Goal: Transaction & Acquisition: Subscribe to service/newsletter

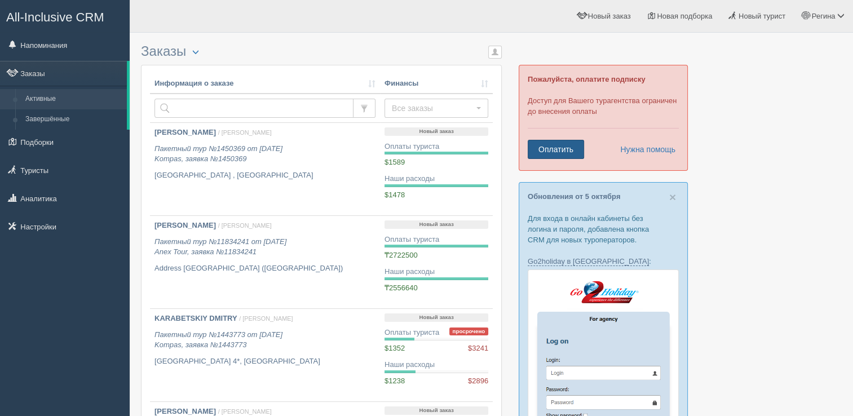
click at [550, 148] on link "Оплатить" at bounding box center [556, 149] width 56 height 19
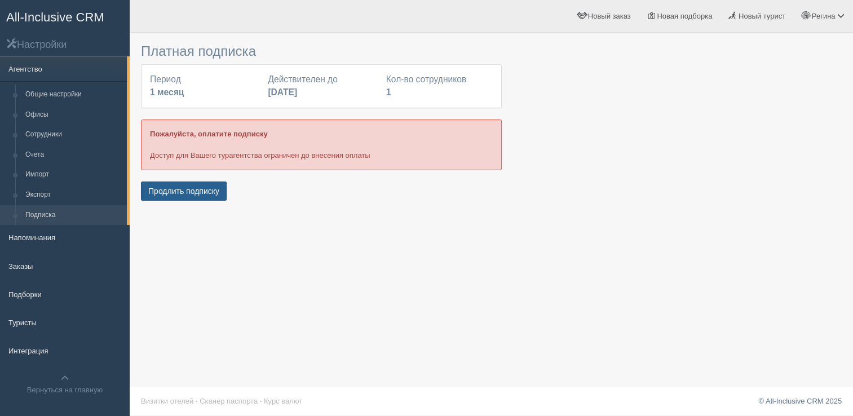
click at [175, 193] on button "Продлить подписку" at bounding box center [184, 191] width 86 height 19
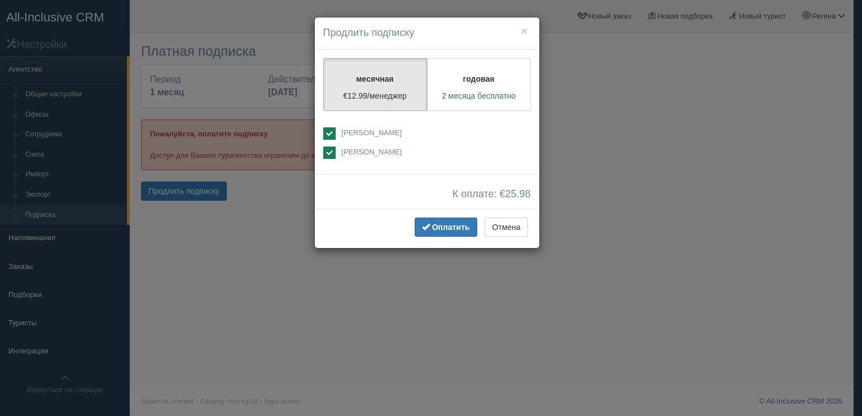
click at [392, 152] on span "Регина Семёнова" at bounding box center [371, 152] width 60 height 8
checkbox input "false"
click at [456, 228] on span "Оплатить" at bounding box center [451, 227] width 38 height 9
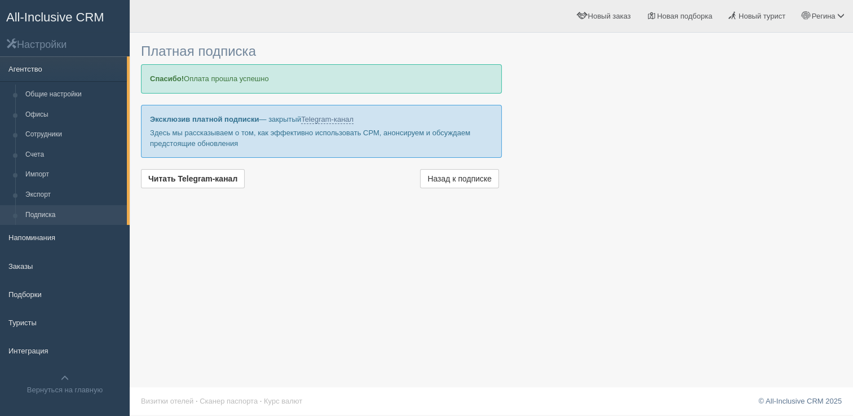
click at [17, 69] on link "Агентство" at bounding box center [63, 68] width 127 height 25
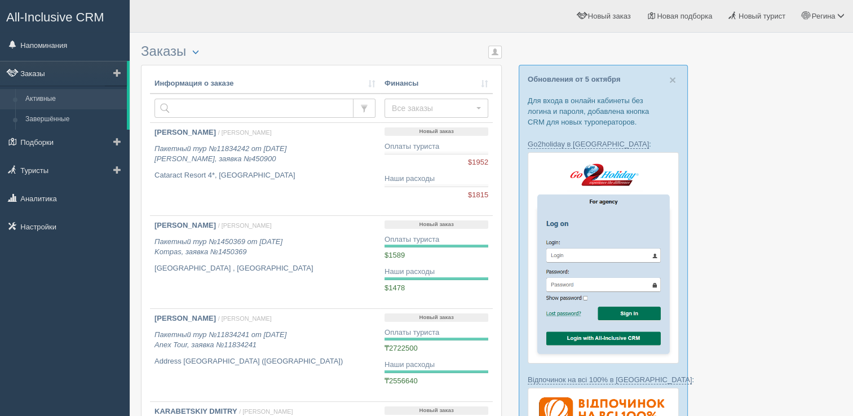
click at [45, 76] on link "Заказы" at bounding box center [63, 73] width 127 height 25
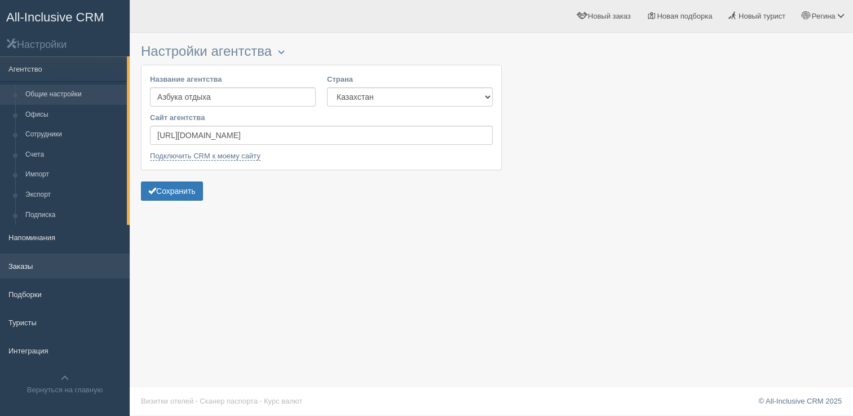
click at [14, 270] on link "Заказы" at bounding box center [65, 266] width 130 height 25
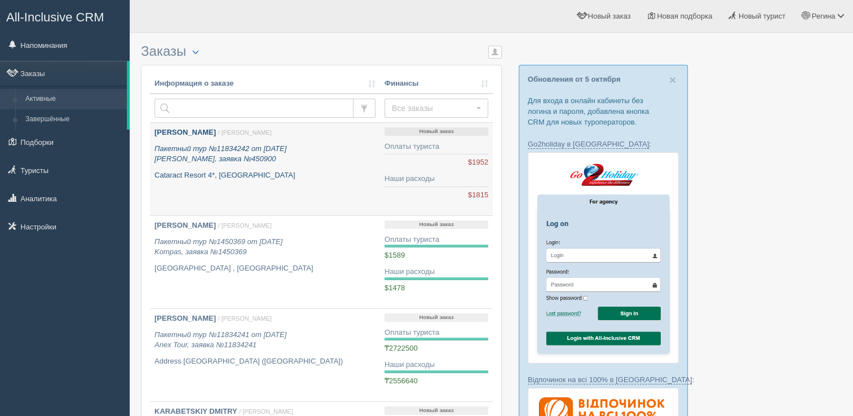
click at [183, 130] on b "[PERSON_NAME]" at bounding box center [185, 132] width 61 height 8
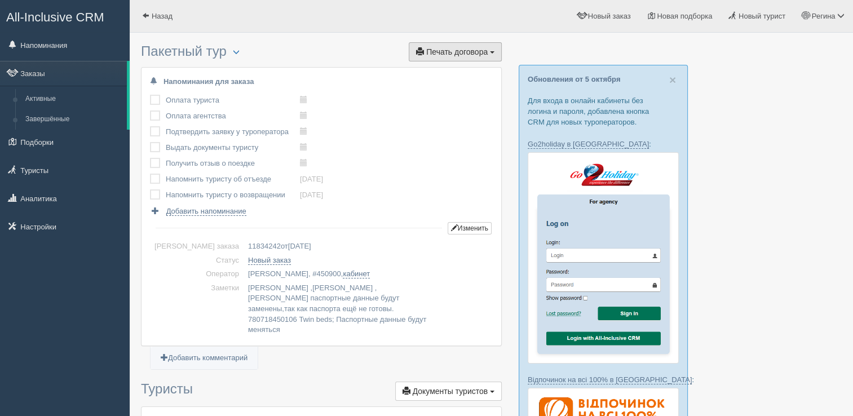
click at [444, 56] on button "Печать договора Печать" at bounding box center [455, 51] width 93 height 19
click at [435, 74] on link "дОгоВор" at bounding box center [456, 72] width 89 height 19
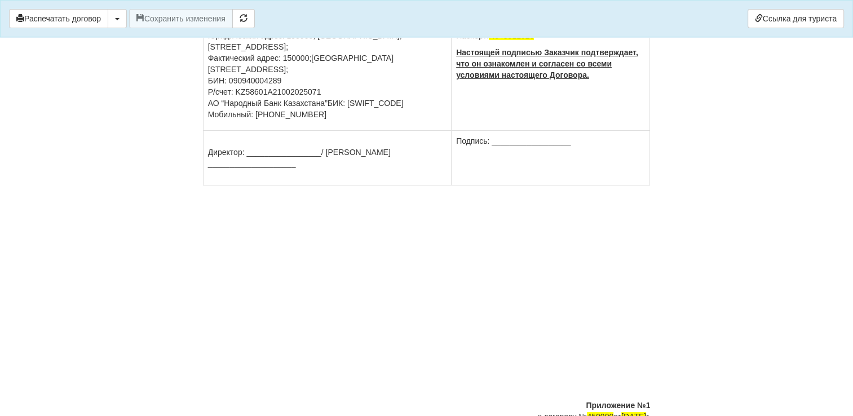
scroll to position [1252, 0]
